Goal: Information Seeking & Learning: Learn about a topic

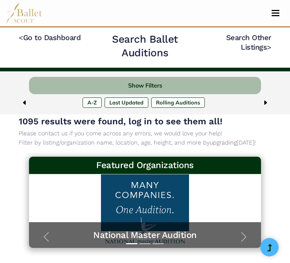
click at [275, 14] on button "Toggle navigation" at bounding box center [275, 13] width 17 height 7
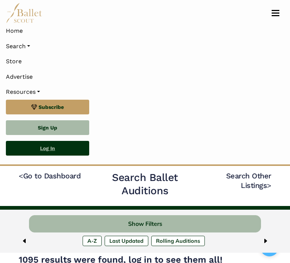
click at [46, 150] on link "Log In" at bounding box center [47, 148] width 83 height 15
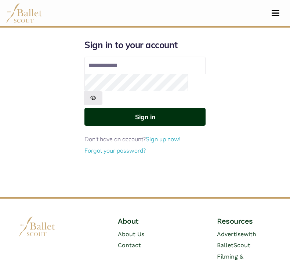
type input "**********"
click at [180, 108] on button "Sign in" at bounding box center [144, 117] width 121 height 18
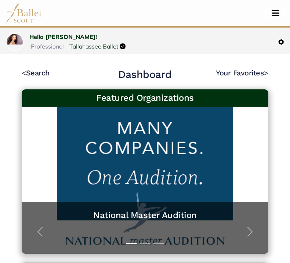
click at [275, 12] on button "Toggle navigation" at bounding box center [275, 13] width 17 height 7
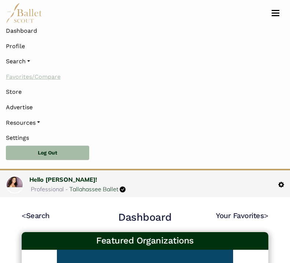
click at [50, 76] on link "Favorites/Compare" at bounding box center [145, 76] width 278 height 15
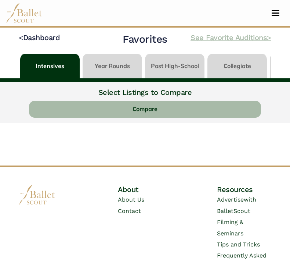
click at [203, 35] on link "See Favorite Auditions >" at bounding box center [231, 37] width 81 height 9
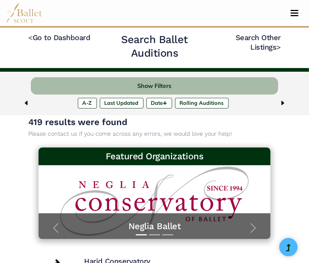
click at [296, 12] on span "Toggle navigation" at bounding box center [295, 12] width 8 height 1
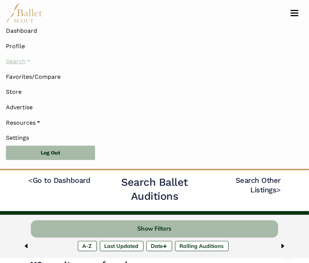
click at [29, 62] on link "Search" at bounding box center [154, 61] width 297 height 15
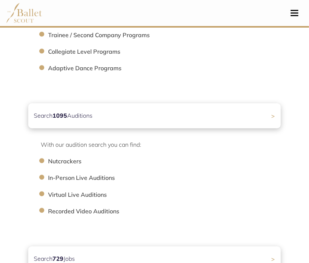
scroll to position [215, 0]
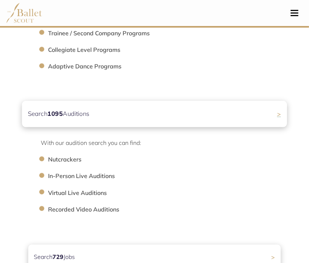
click at [159, 116] on div "Search 1095 Auditions >" at bounding box center [154, 114] width 265 height 26
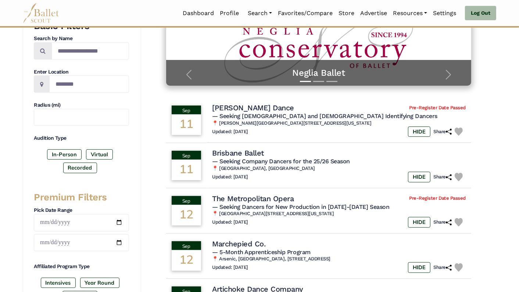
scroll to position [142, 0]
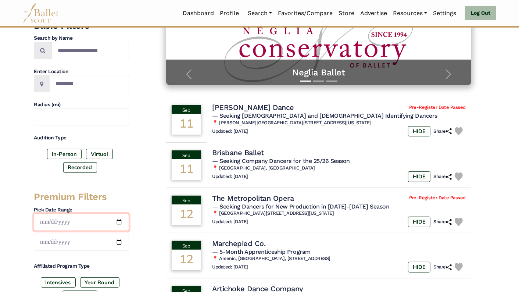
click at [119, 219] on input "date" at bounding box center [81, 221] width 95 height 17
type input "**********"
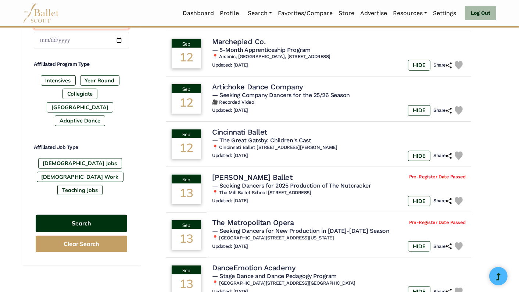
scroll to position [343, 0]
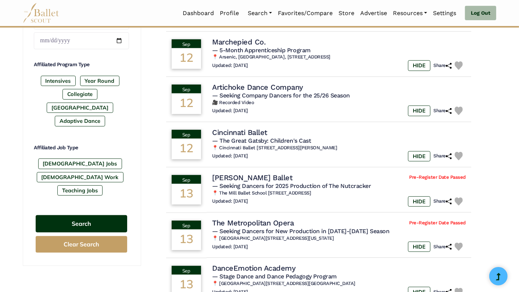
click at [100, 215] on button "Search" at bounding box center [81, 223] width 91 height 17
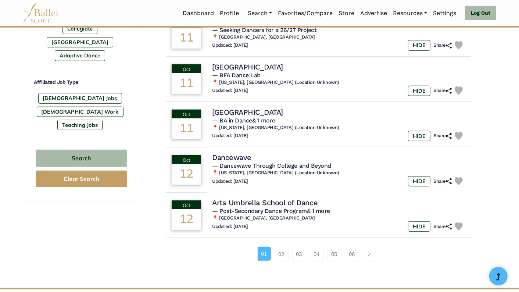
scroll to position [409, 0]
click at [285, 258] on link "02" at bounding box center [281, 253] width 14 height 15
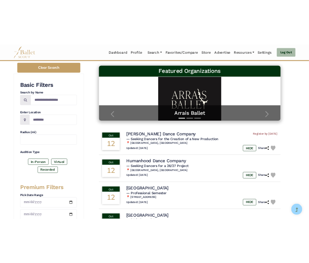
scroll to position [100, 0]
